Goal: Transaction & Acquisition: Register for event/course

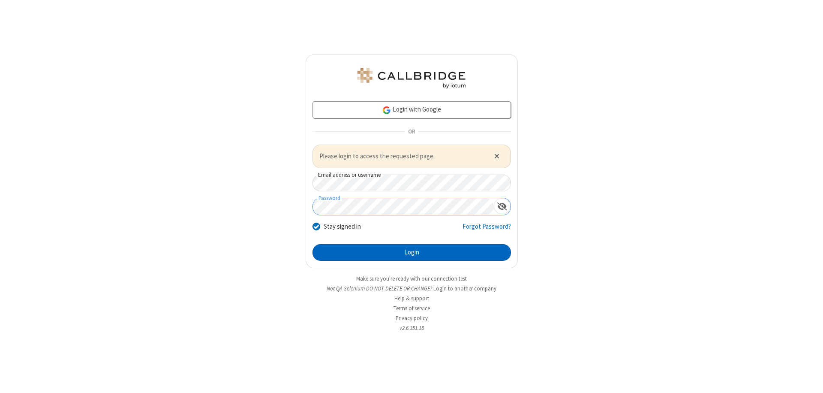
click at [412, 252] on button "Login" at bounding box center [412, 252] width 198 height 17
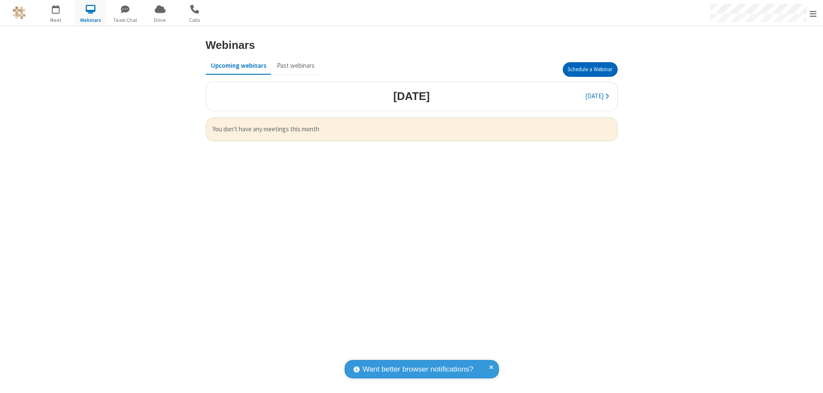
click at [590, 69] on button "Schedule a Webinar" at bounding box center [590, 69] width 55 height 15
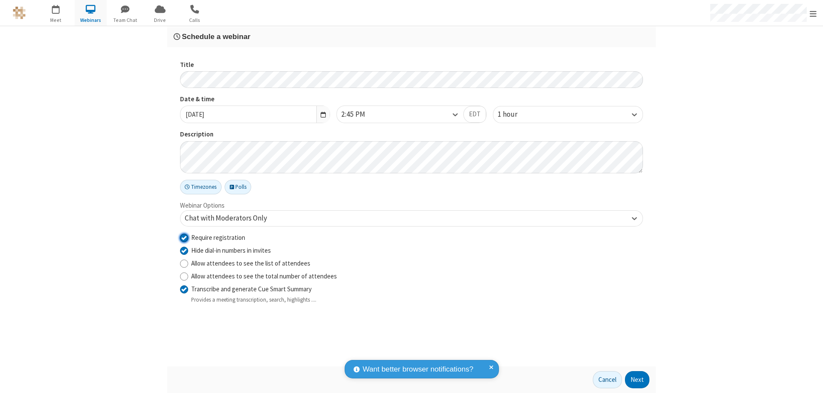
click at [184, 237] on input "Require registration" at bounding box center [184, 237] width 8 height 9
checkbox input "false"
click at [637, 379] on button "Next" at bounding box center [637, 379] width 24 height 17
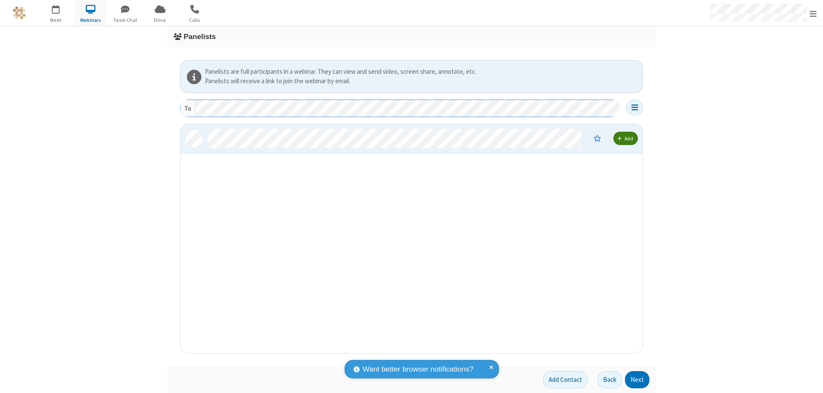
scroll to position [223, 456]
click at [637, 379] on button "Next" at bounding box center [637, 379] width 24 height 17
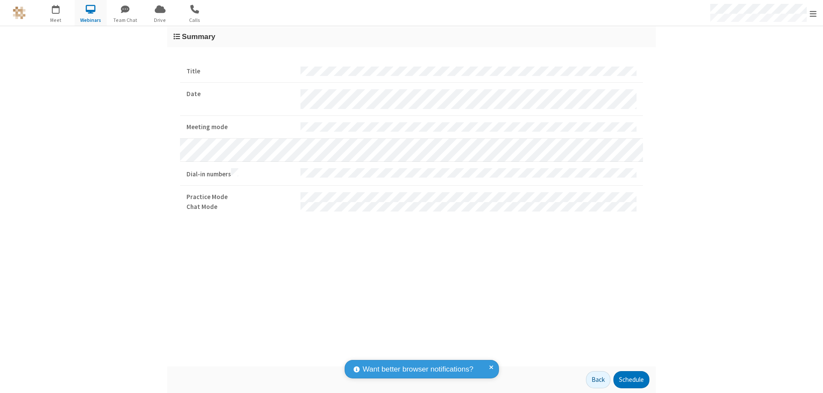
click at [631, 379] on button "Schedule" at bounding box center [631, 379] width 36 height 17
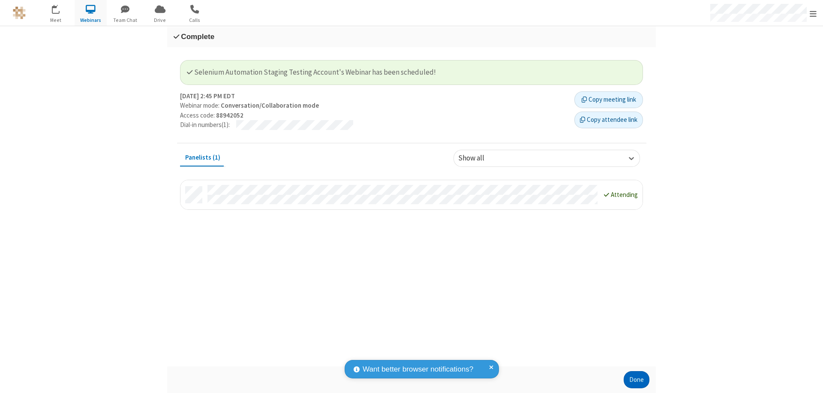
click at [637, 379] on button "Done" at bounding box center [637, 379] width 26 height 17
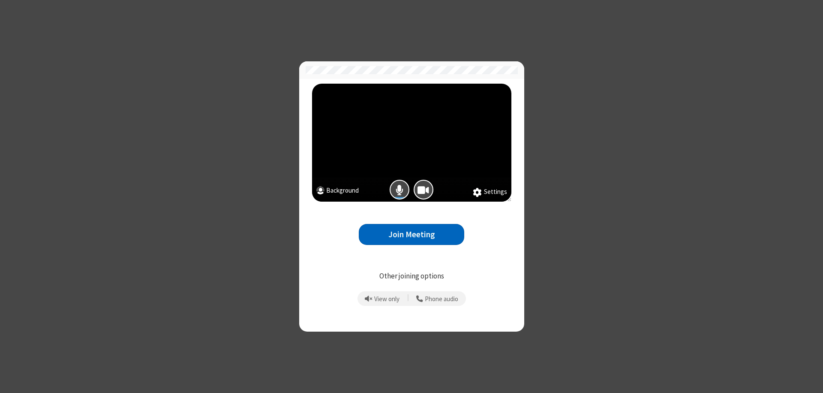
click at [412, 234] on button "Join Meeting" at bounding box center [411, 234] width 105 height 21
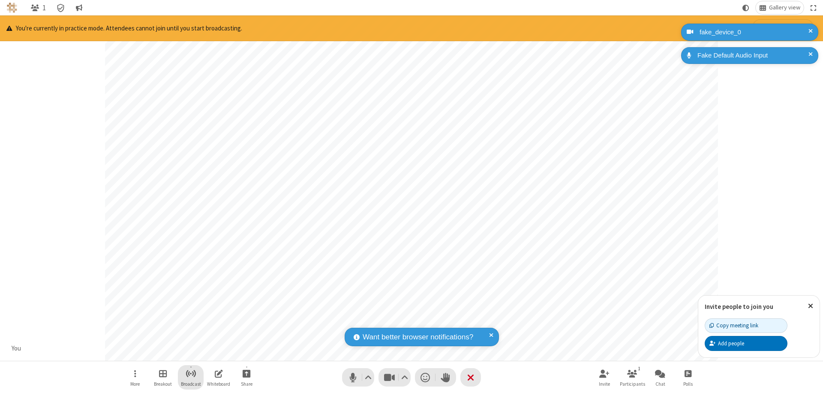
click at [190, 373] on span "Start broadcast" at bounding box center [191, 373] width 11 height 11
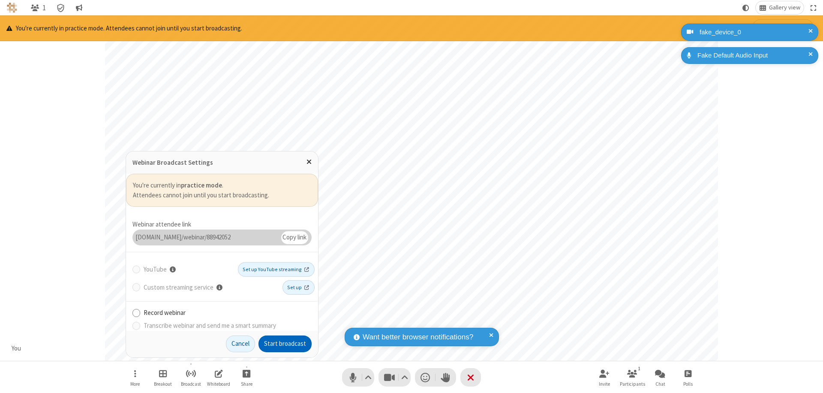
click at [285, 343] on button "Start broadcast" at bounding box center [285, 343] width 53 height 17
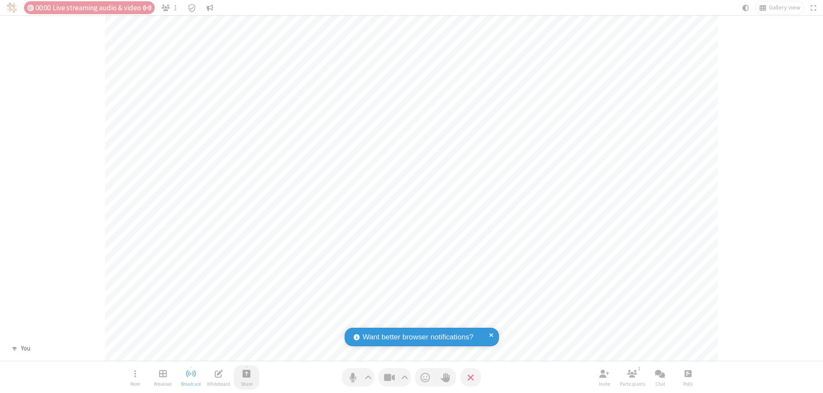
click at [247, 373] on span "Start sharing" at bounding box center [247, 373] width 8 height 11
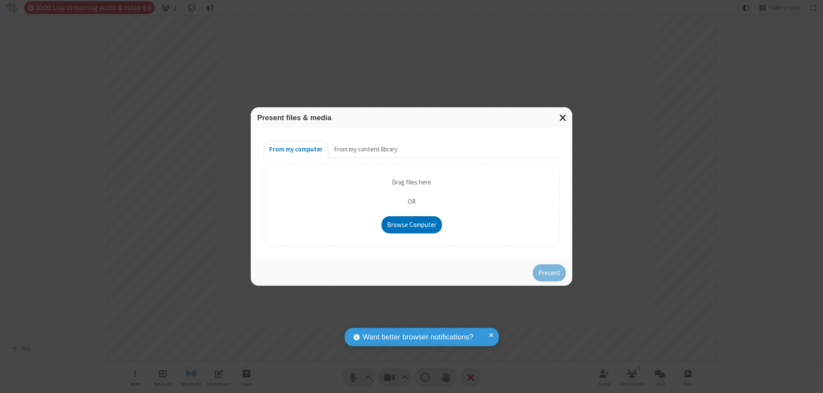
click at [365, 149] on button "From my content library" at bounding box center [365, 149] width 75 height 17
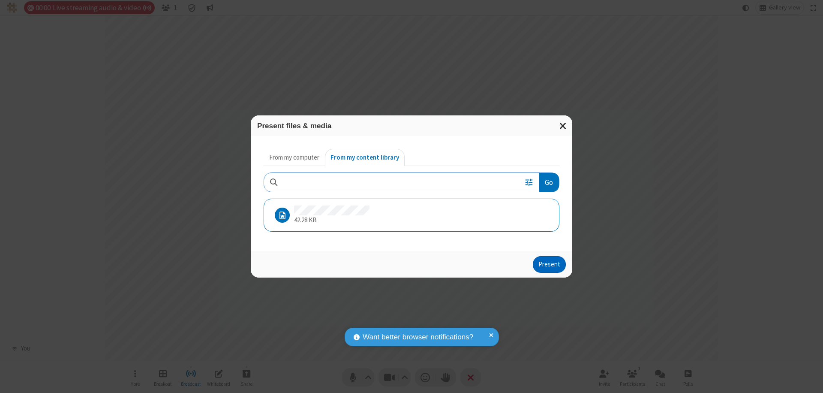
click at [550, 264] on button "Present" at bounding box center [549, 264] width 33 height 17
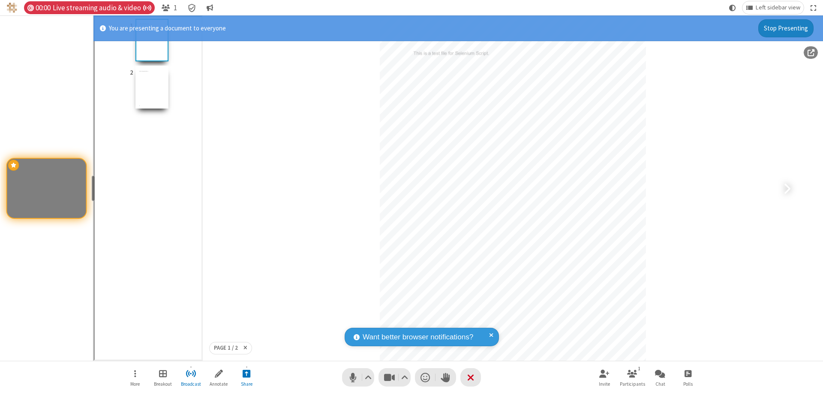
click at [135, 377] on span "Open menu" at bounding box center [135, 373] width 2 height 11
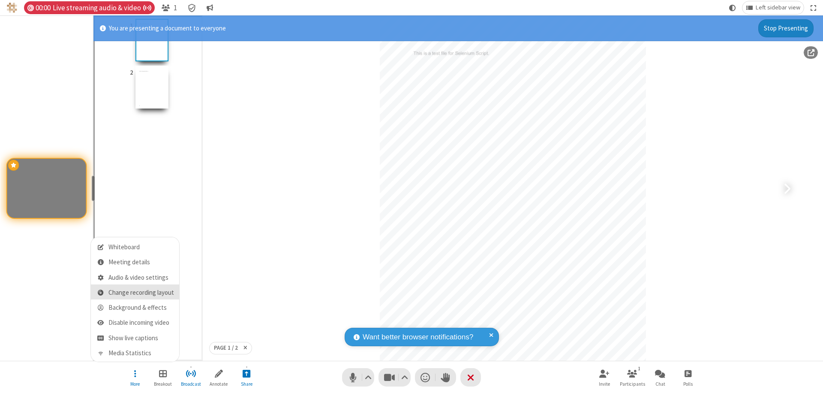
click at [141, 292] on span "Change recording layout" at bounding box center [141, 292] width 66 height 7
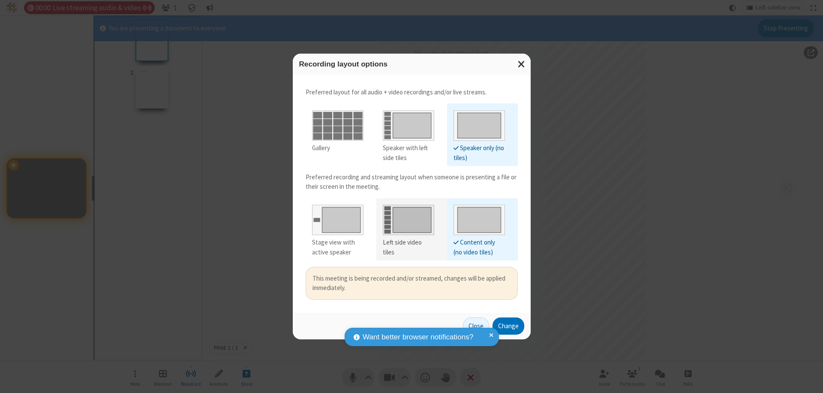
click at [408, 242] on div "Left side video tiles" at bounding box center [408, 247] width 51 height 19
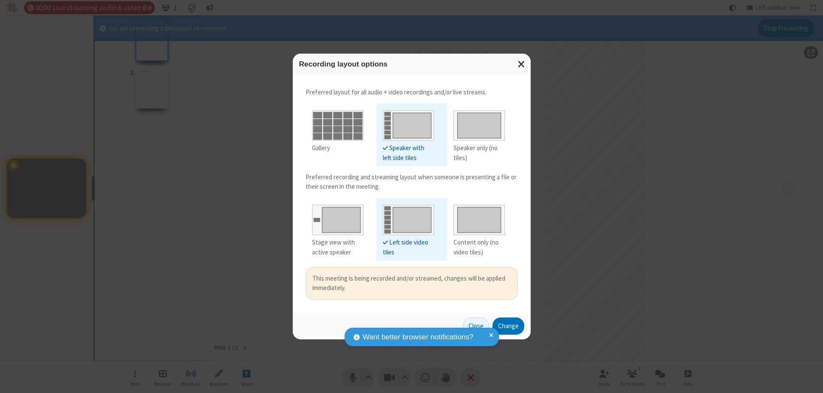
click at [508, 325] on button "Change" at bounding box center [509, 325] width 32 height 17
click at [476, 325] on button "Close" at bounding box center [466, 325] width 26 height 17
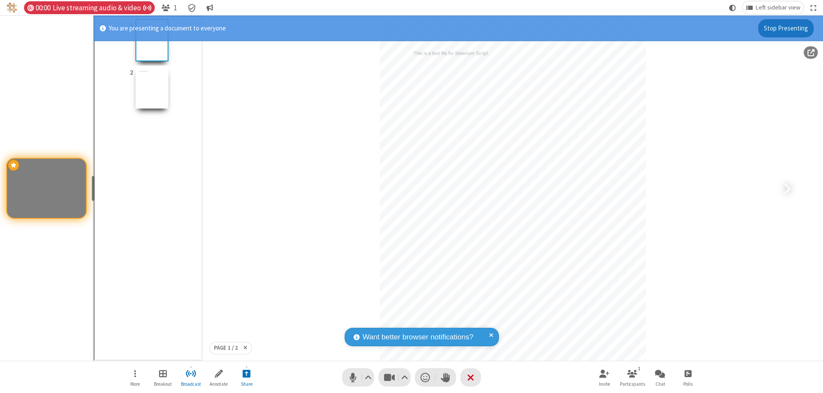
click at [786, 28] on button "Stop Presenting" at bounding box center [785, 28] width 55 height 18
